Goal: Task Accomplishment & Management: Complete application form

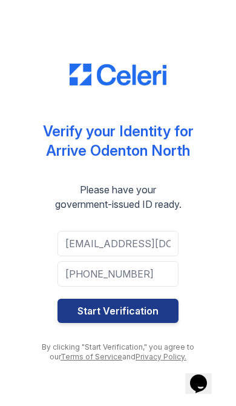
click at [156, 313] on button "Start Verification" at bounding box center [118, 311] width 121 height 24
click at [143, 314] on button "Start Verification" at bounding box center [118, 311] width 121 height 24
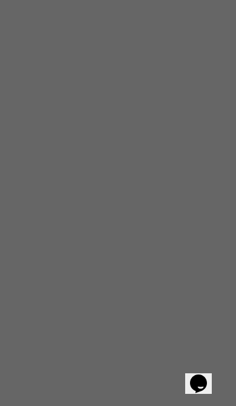
click at [202, 377] on icon "Chat widget" at bounding box center [198, 384] width 17 height 18
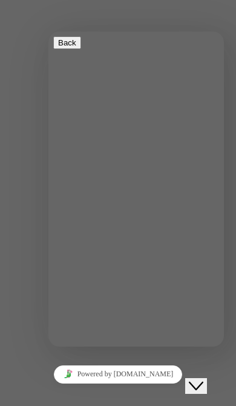
click at [119, 366] on link "Powered by tawk.to" at bounding box center [118, 375] width 129 height 18
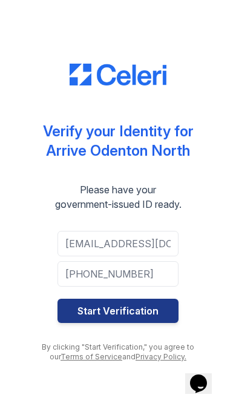
click at [128, 315] on button "Start Verification" at bounding box center [118, 311] width 121 height 24
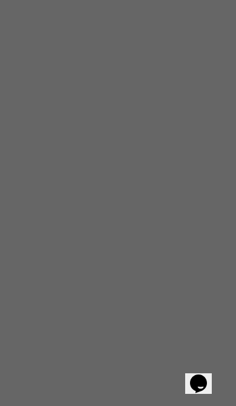
click at [189, 374] on div "Opens Chat This icon Opens the chat window." at bounding box center [198, 383] width 19 height 19
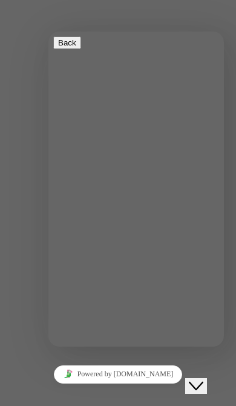
click at [127, 367] on link "Powered by tawk.to" at bounding box center [118, 375] width 129 height 18
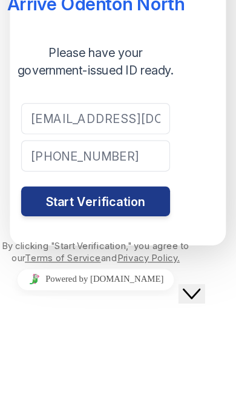
type textarea "Id"
click at [49, 335] on button "Submit" at bounding box center [32, 349] width 35 height 29
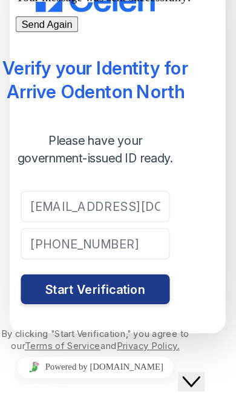
click at [65, 16] on button "Send Again" at bounding box center [40, 10] width 51 height 13
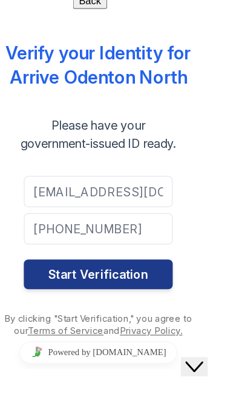
scroll to position [100, 0]
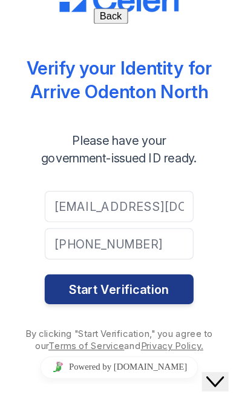
click at [216, 370] on icon "Close Chat This icon closes the chat window." at bounding box center [213, 375] width 15 height 15
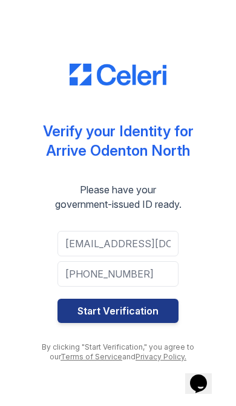
click at [140, 306] on button "Start Verification" at bounding box center [118, 311] width 121 height 24
